Goal: Contribute content

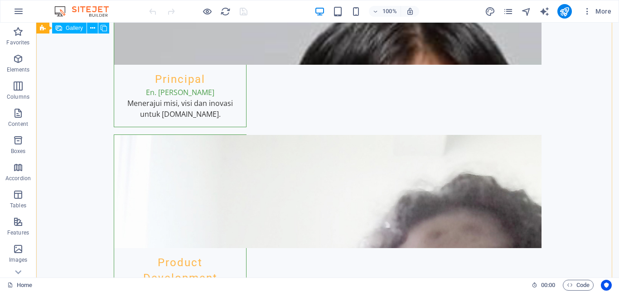
scroll to position [2673, 0]
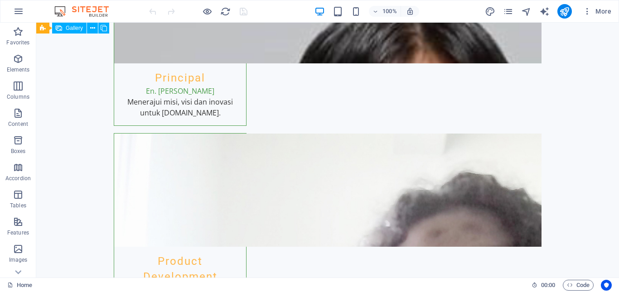
select select "px"
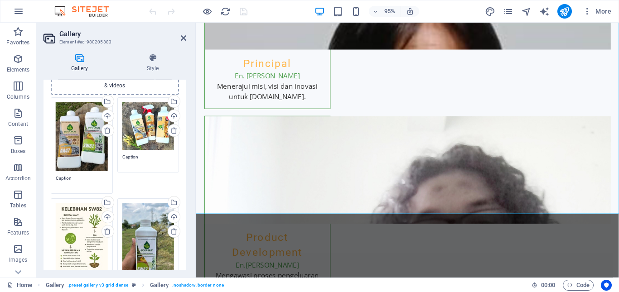
scroll to position [136, 0]
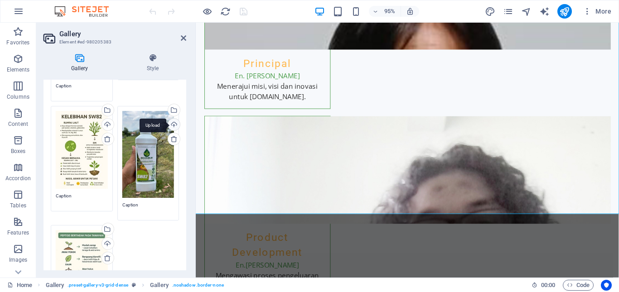
click at [174, 126] on div "Upload" at bounding box center [173, 126] width 14 height 14
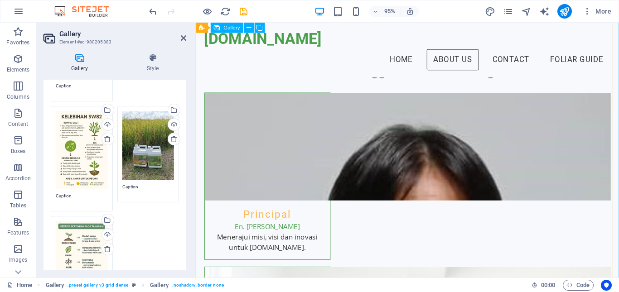
scroll to position [2415, 0]
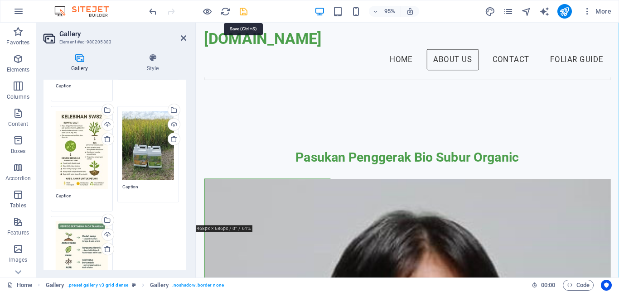
click at [246, 11] on icon "save" at bounding box center [243, 11] width 10 height 10
checkbox input "false"
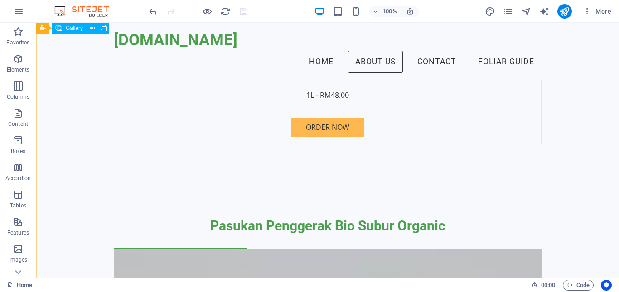
scroll to position [2312, 0]
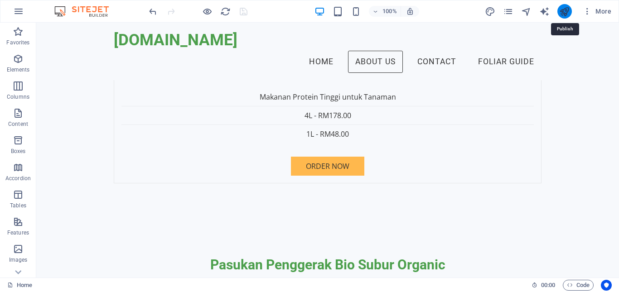
click at [565, 13] on icon "publish" at bounding box center [564, 11] width 10 height 10
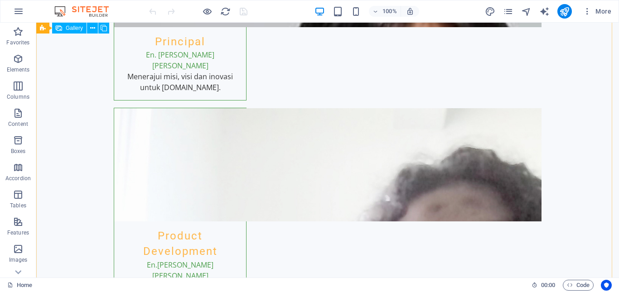
scroll to position [2718, 0]
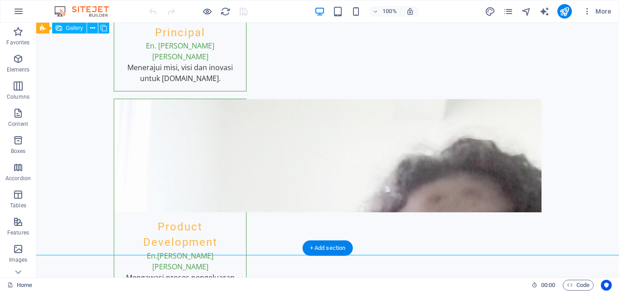
select select "px"
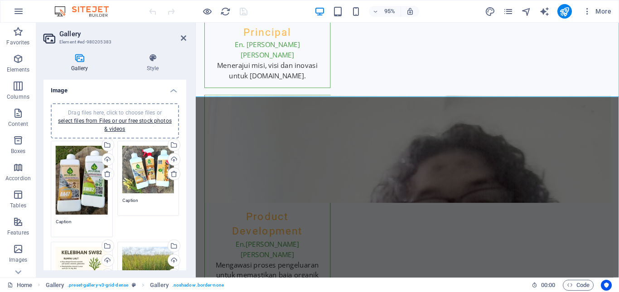
scroll to position [2730, 0]
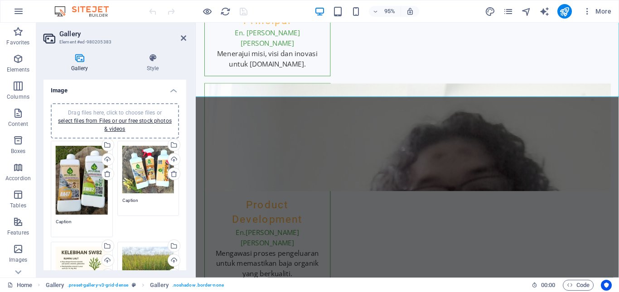
click at [191, 124] on div "Gallery Style Image Drag files here, click to choose files or select files from…" at bounding box center [114, 161] width 157 height 231
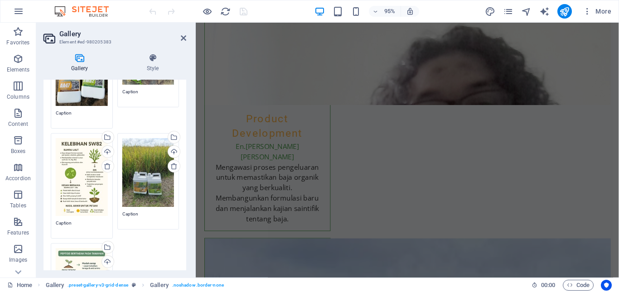
scroll to position [181, 0]
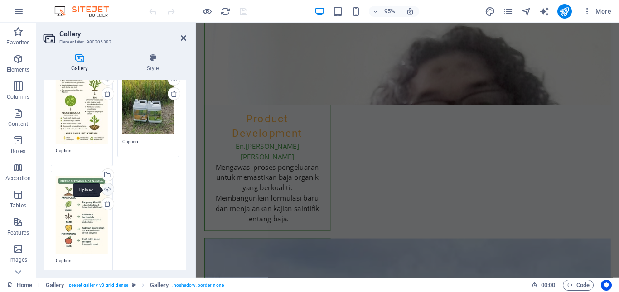
click at [104, 186] on div "Upload" at bounding box center [107, 190] width 14 height 14
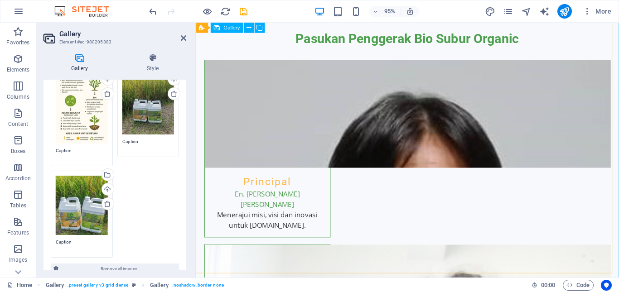
scroll to position [2561, 0]
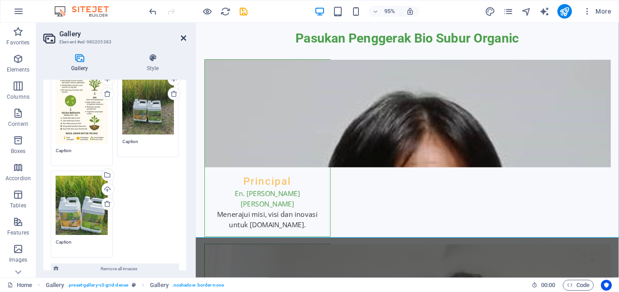
click at [183, 40] on icon at bounding box center [183, 37] width 5 height 7
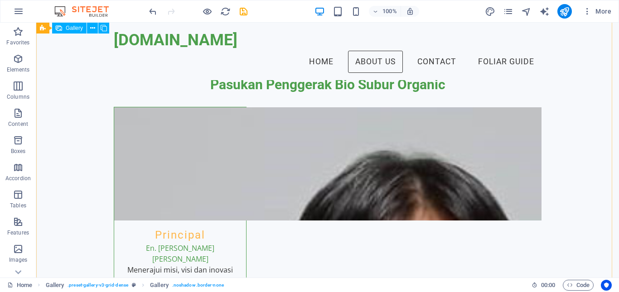
scroll to position [2594, 0]
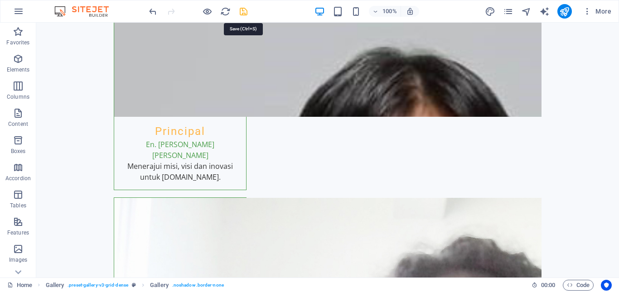
click at [247, 14] on icon "save" at bounding box center [243, 11] width 10 height 10
checkbox input "false"
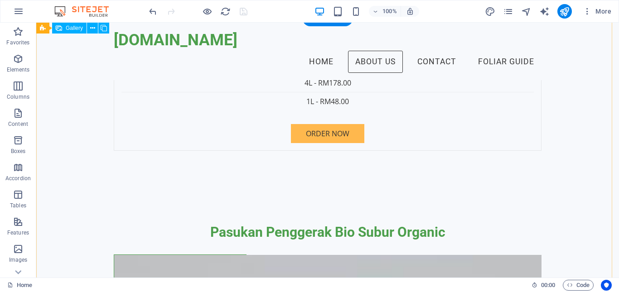
scroll to position [2277, 0]
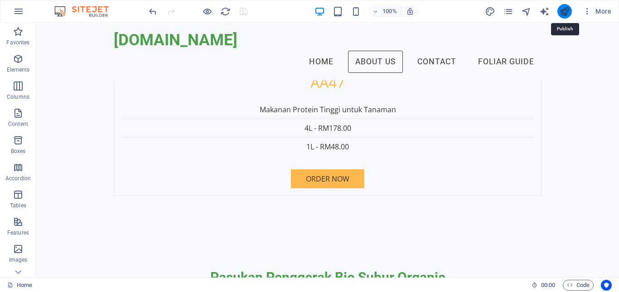
click at [568, 12] on icon "publish" at bounding box center [564, 11] width 10 height 10
